Goal: Information Seeking & Learning: Learn about a topic

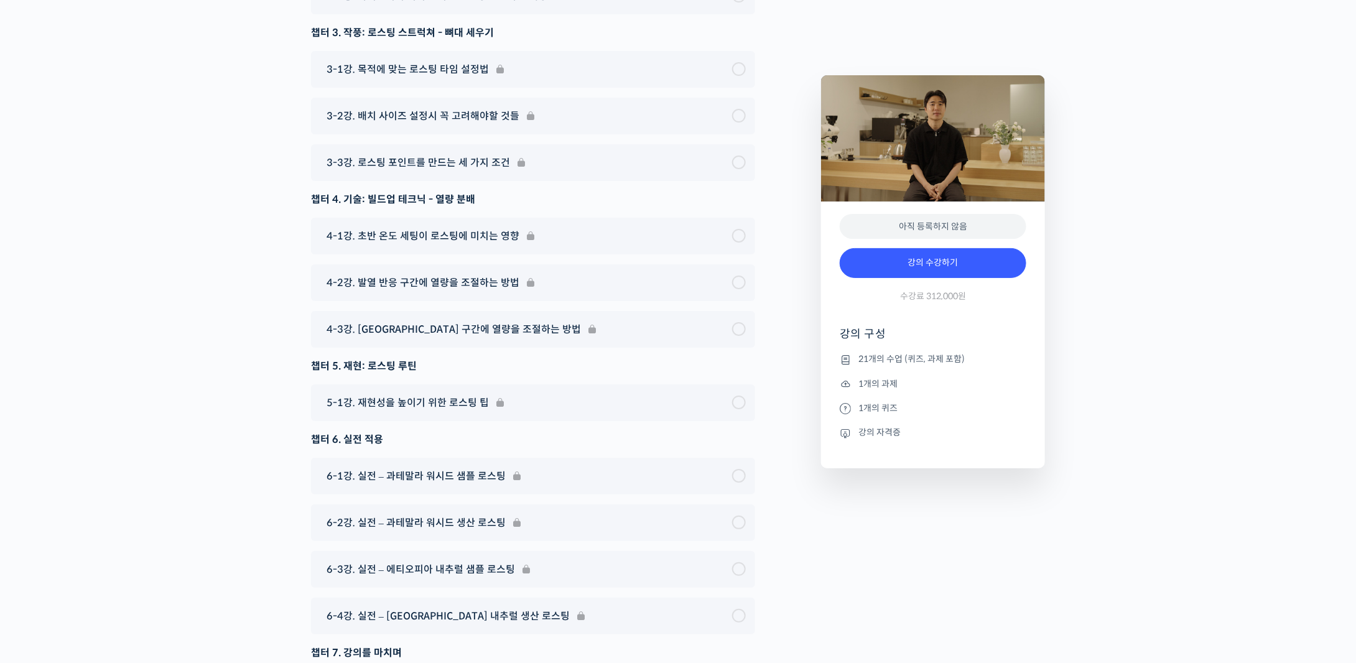
scroll to position [6892, 0]
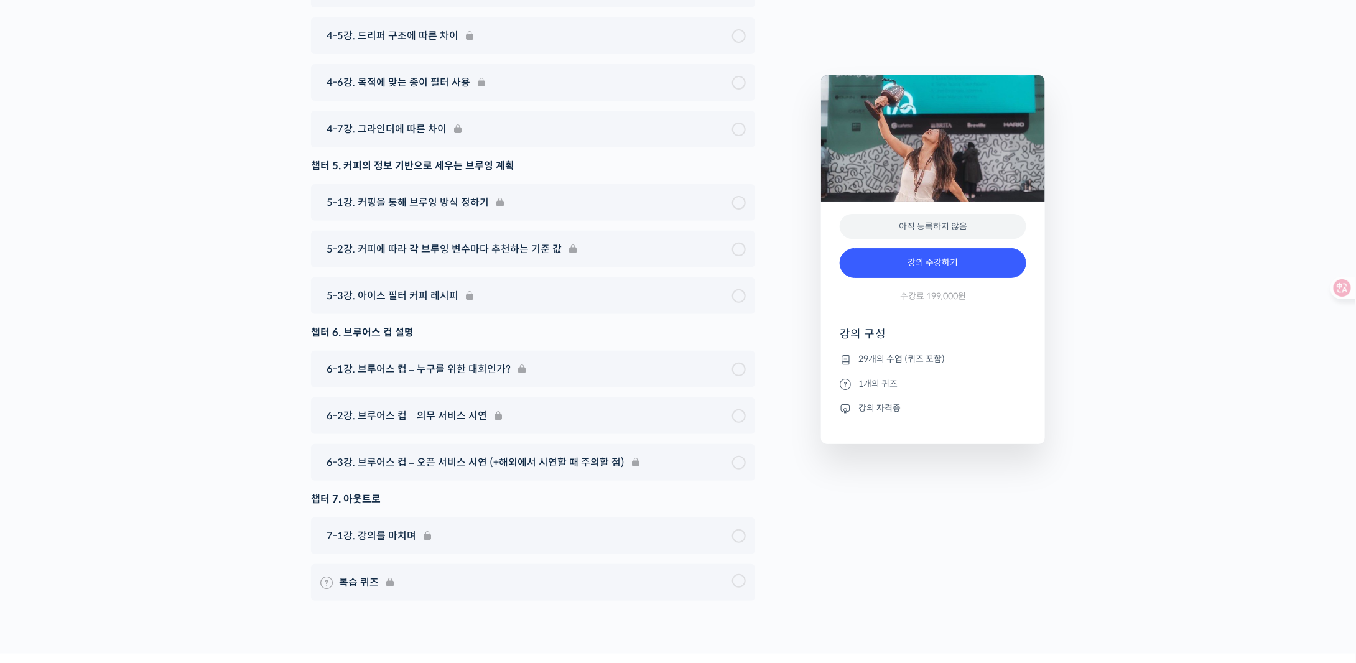
scroll to position [7245, 0]
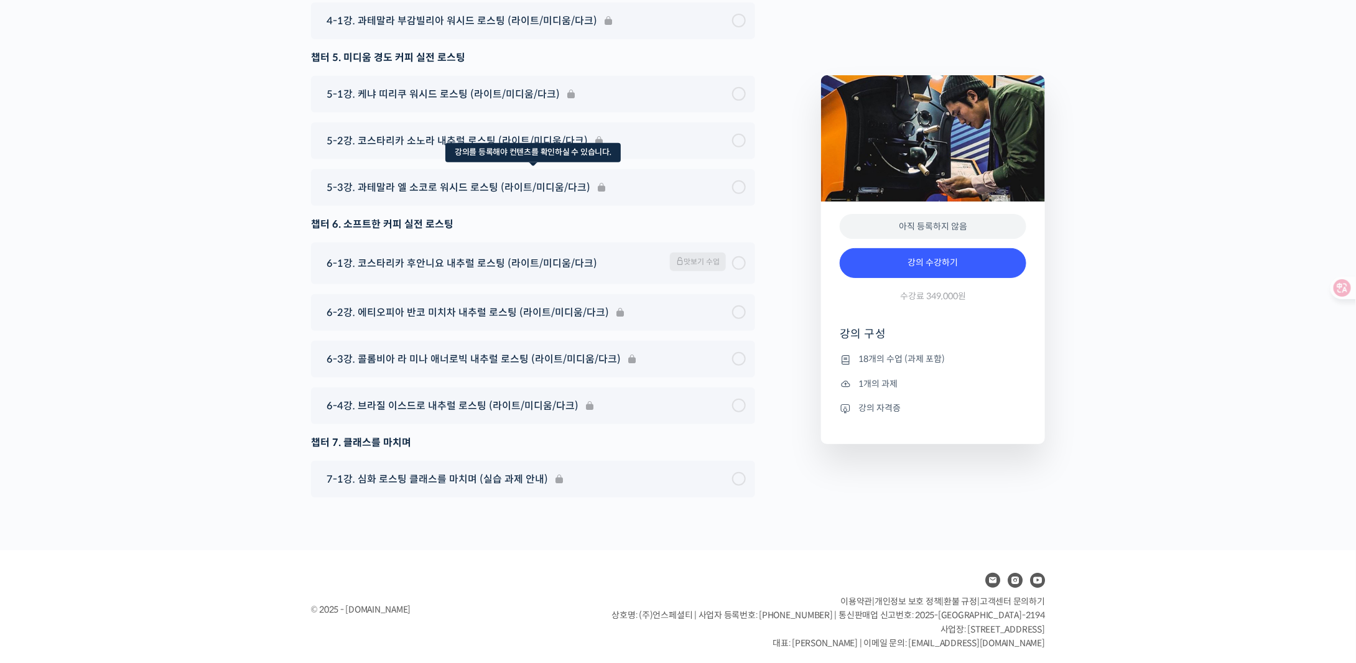
scroll to position [7408, 0]
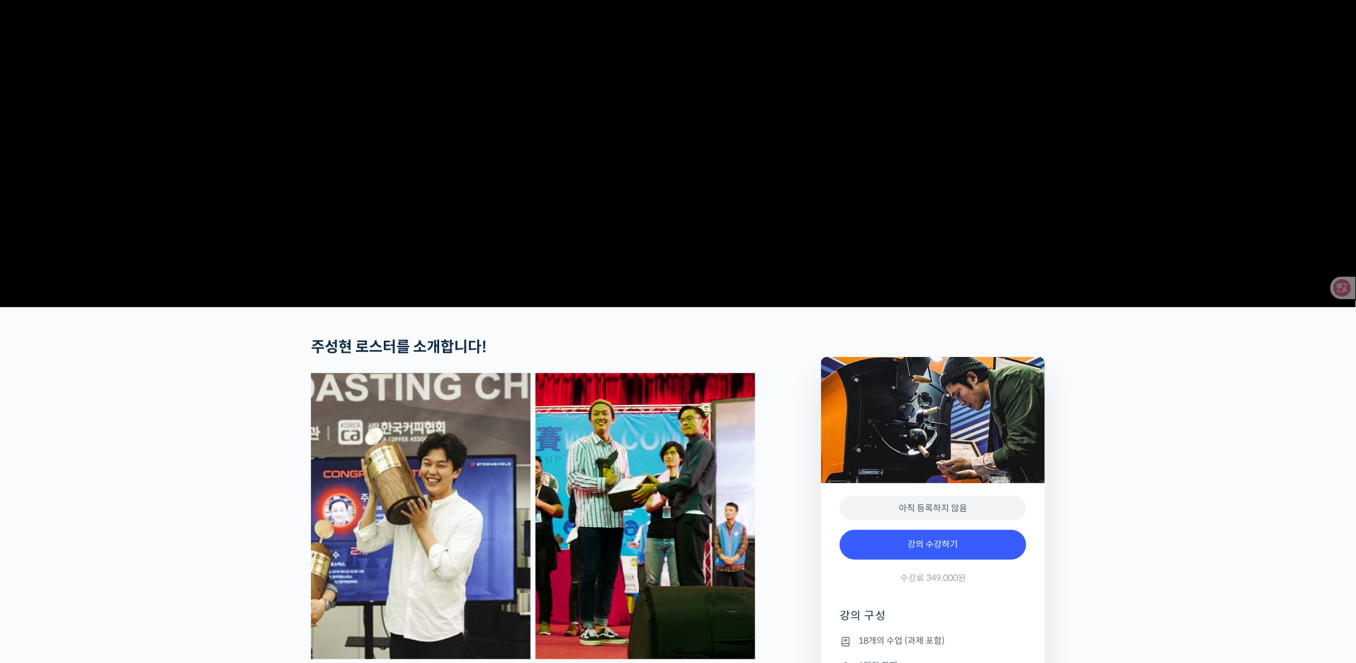
scroll to position [0, 0]
